Goal: Find specific page/section: Find specific page/section

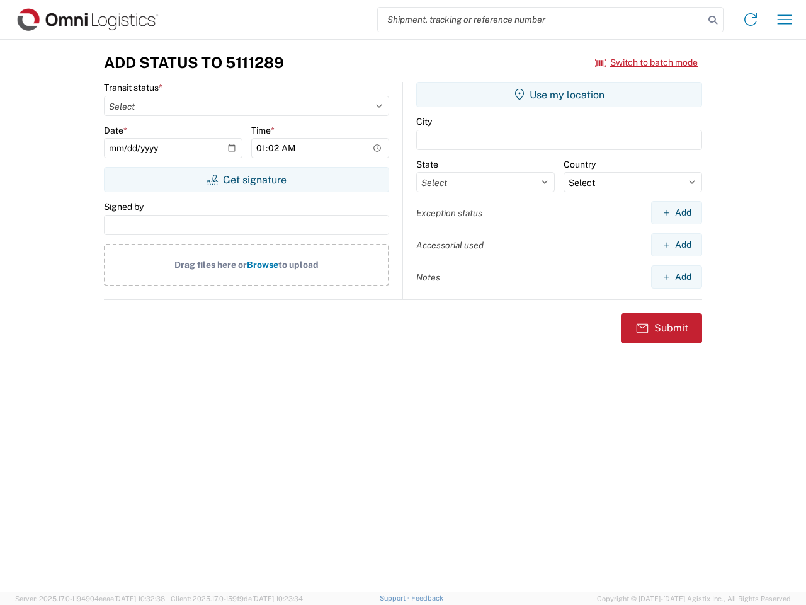
click at [541, 20] on input "search" at bounding box center [541, 20] width 326 height 24
click at [713, 20] on icon at bounding box center [713, 20] width 18 height 18
click at [751, 20] on icon at bounding box center [751, 19] width 20 height 20
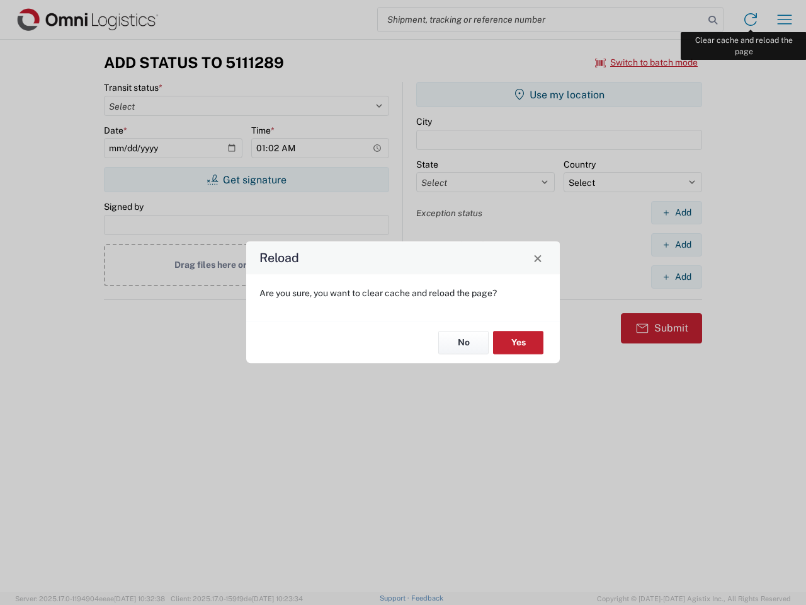
click at [785, 20] on div "Reload Are you sure, you want to clear cache and reload the page? No Yes" at bounding box center [403, 302] width 806 height 605
click at [647, 62] on div "Reload Are you sure, you want to clear cache and reload the page? No Yes" at bounding box center [403, 302] width 806 height 605
click at [246, 180] on div "Reload Are you sure, you want to clear cache and reload the page? No Yes" at bounding box center [403, 302] width 806 height 605
click at [559, 94] on div "Reload Are you sure, you want to clear cache and reload the page? No Yes" at bounding box center [403, 302] width 806 height 605
click at [677, 212] on div "Reload Are you sure, you want to clear cache and reload the page? No Yes" at bounding box center [403, 302] width 806 height 605
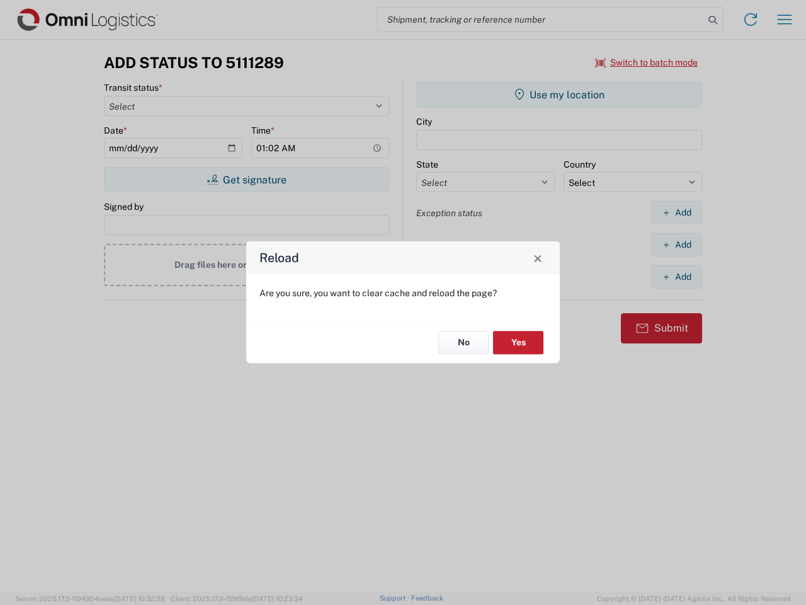
click at [677, 244] on div "Reload Are you sure, you want to clear cache and reload the page? No Yes" at bounding box center [403, 302] width 806 height 605
click at [677, 277] on div "Reload Are you sure, you want to clear cache and reload the page? No Yes" at bounding box center [403, 302] width 806 height 605
